Goal: Navigation & Orientation: Find specific page/section

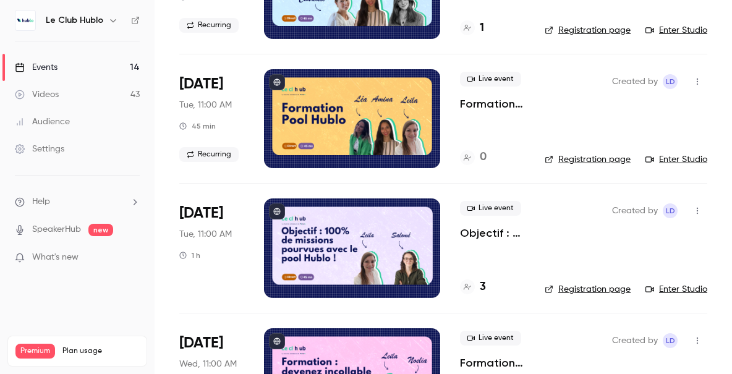
scroll to position [821, 0]
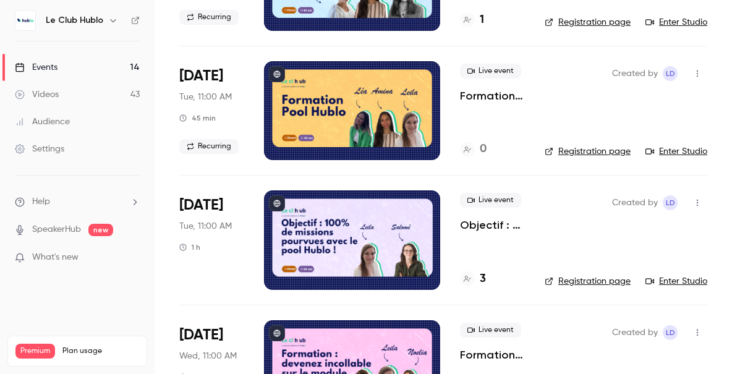
click at [480, 275] on h4 "3" at bounding box center [483, 279] width 6 height 17
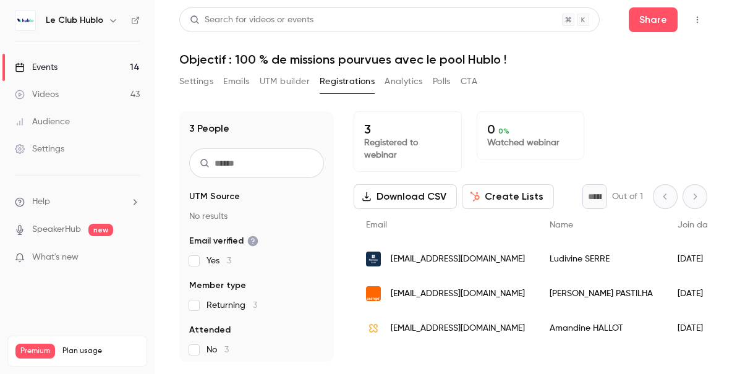
click at [53, 69] on div "Events" at bounding box center [36, 67] width 43 height 12
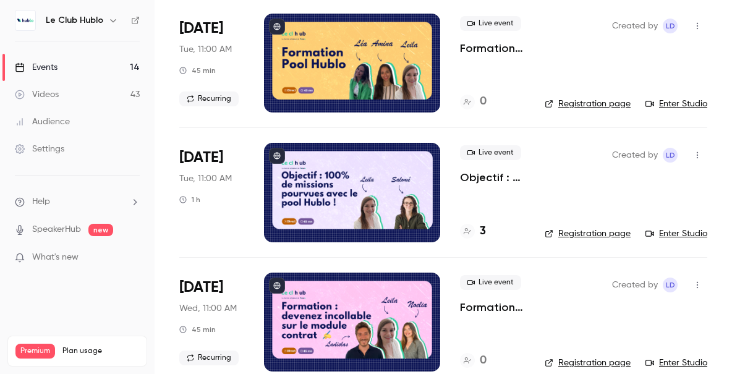
scroll to position [870, 0]
